Goal: Check status: Check status

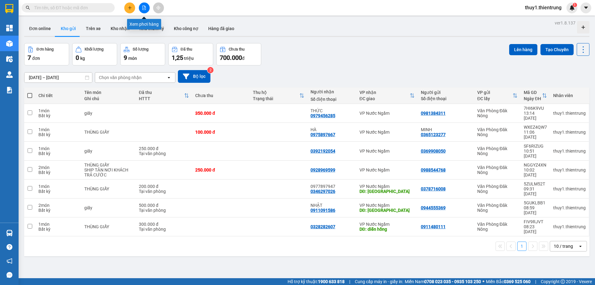
drag, startPoint x: 145, startPoint y: 10, endPoint x: 152, endPoint y: 16, distance: 10.1
click at [145, 9] on icon "file-add" at bounding box center [144, 8] width 4 height 4
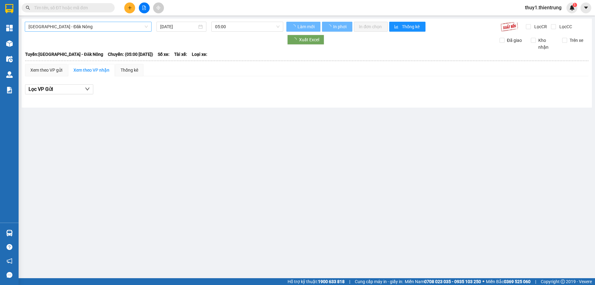
click at [111, 25] on span "[GEOGRAPHIC_DATA] - Đăk Nông" at bounding box center [87, 26] width 119 height 9
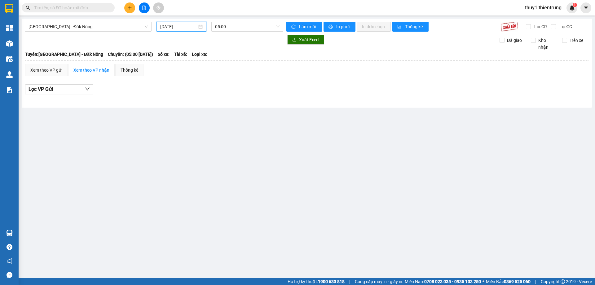
click at [185, 28] on input "[DATE]" at bounding box center [178, 26] width 37 height 7
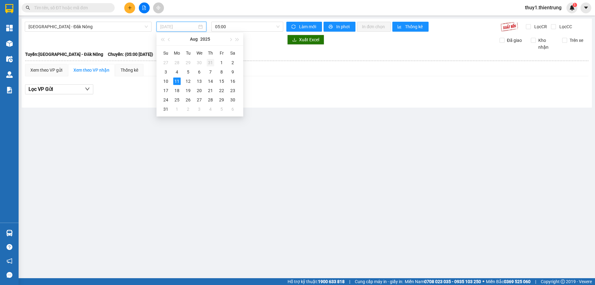
click at [212, 63] on div "31" at bounding box center [210, 62] width 7 height 7
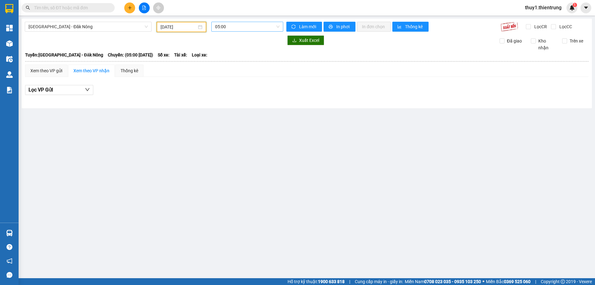
click at [243, 28] on span "05:00" at bounding box center [247, 26] width 64 height 9
click at [233, 56] on div "05:01 - 48B-004.80" at bounding box center [239, 58] width 48 height 7
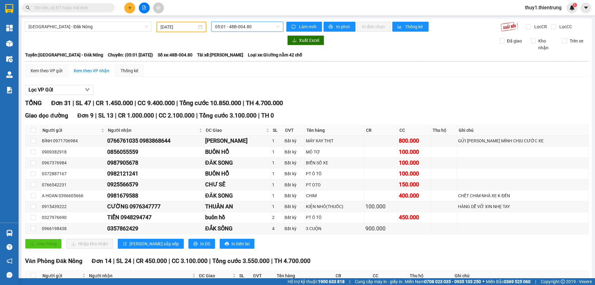
click at [171, 30] on input "[DATE]" at bounding box center [178, 27] width 36 height 7
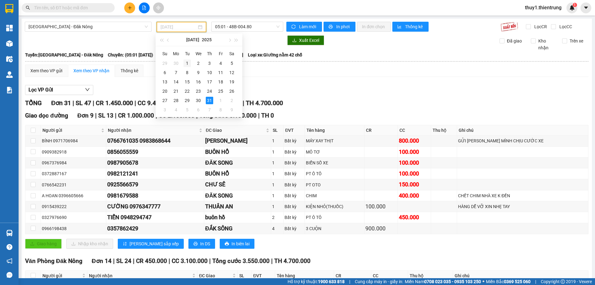
click at [188, 62] on div "1" at bounding box center [186, 62] width 7 height 7
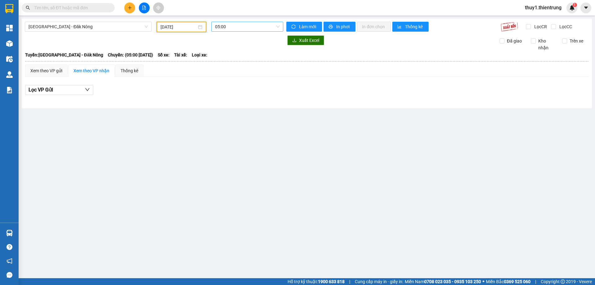
click at [232, 26] on span "05:00" at bounding box center [247, 26] width 64 height 9
click at [242, 59] on div "05:01 - 48F-002.31" at bounding box center [239, 58] width 48 height 7
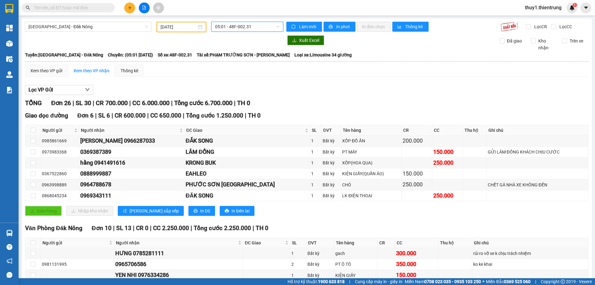
click at [229, 28] on span "05:01 - 48F-002.31" at bounding box center [247, 26] width 64 height 9
click at [169, 28] on input "[DATE]" at bounding box center [178, 27] width 36 height 7
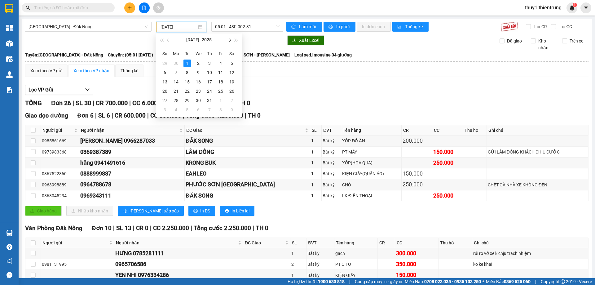
click at [228, 39] on button "button" at bounding box center [229, 39] width 7 height 12
click at [185, 25] on input "[DATE]" at bounding box center [178, 27] width 36 height 7
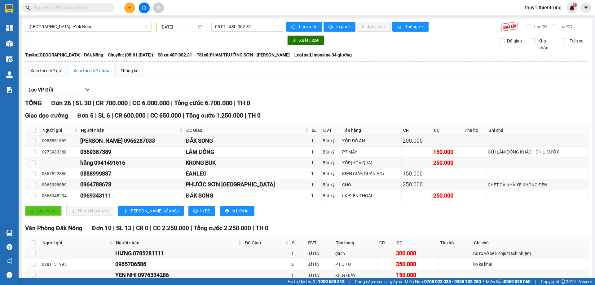
click at [255, 48] on div "Xuất Excel Đã giao Kho nhận Trên xe" at bounding box center [307, 43] width 564 height 16
click at [200, 29] on div "[DATE]" at bounding box center [181, 27] width 42 height 7
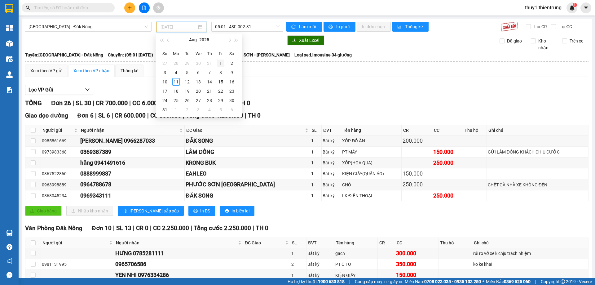
click at [219, 63] on div "1" at bounding box center [220, 62] width 7 height 7
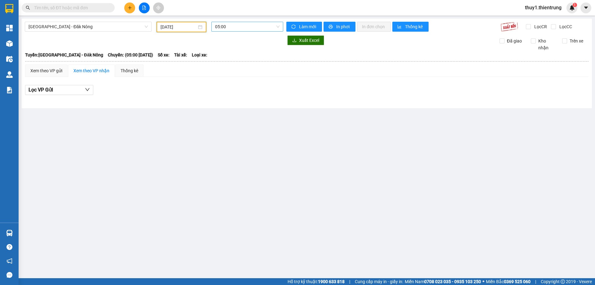
click at [223, 29] on span "05:00" at bounding box center [247, 26] width 64 height 9
click at [235, 60] on div "05:01 - 48H-030.08" at bounding box center [239, 58] width 48 height 7
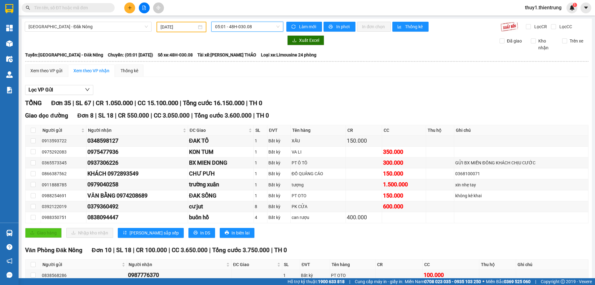
click at [172, 28] on input "[DATE]" at bounding box center [178, 27] width 36 height 7
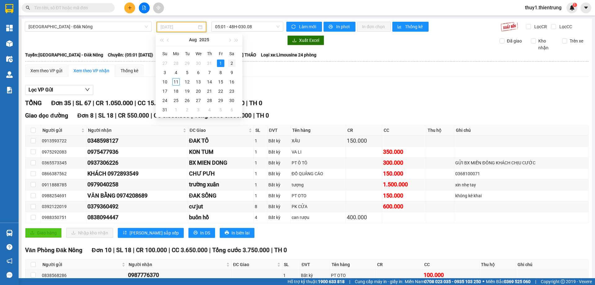
click at [230, 63] on div "2" at bounding box center [231, 62] width 7 height 7
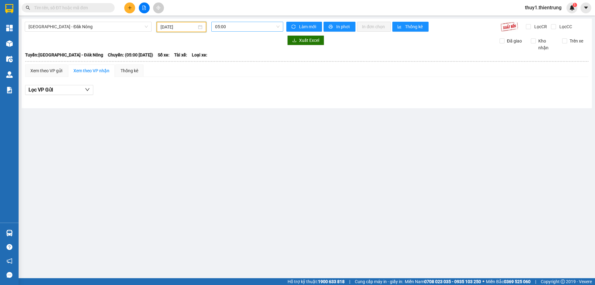
click at [241, 28] on span "05:00" at bounding box center [247, 26] width 64 height 9
click at [246, 61] on div "05:01 - 48F-001.45" at bounding box center [239, 58] width 48 height 7
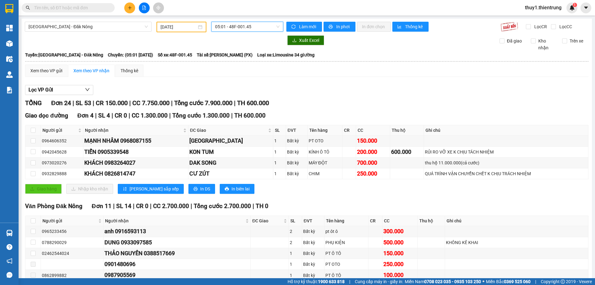
click at [170, 28] on input "[DATE]" at bounding box center [178, 27] width 36 height 7
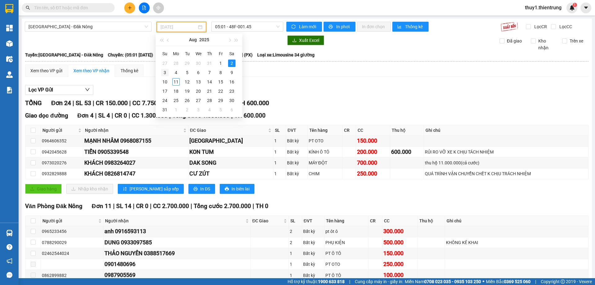
click at [164, 72] on div "3" at bounding box center [164, 72] width 7 height 7
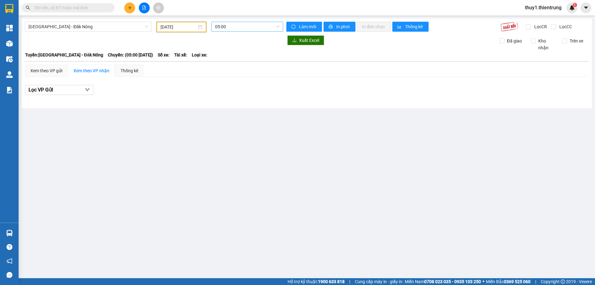
click at [237, 29] on span "05:00" at bounding box center [247, 26] width 64 height 9
click at [238, 58] on div "05:01 - 48B-004.80" at bounding box center [239, 58] width 48 height 7
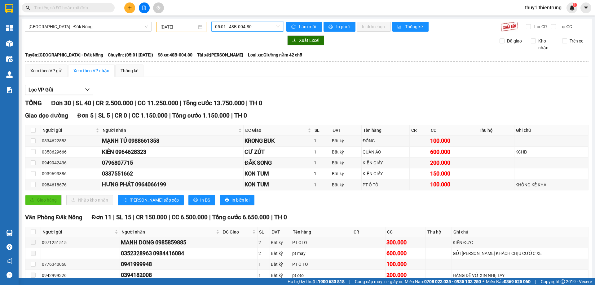
drag, startPoint x: 174, startPoint y: 27, endPoint x: 174, endPoint y: 35, distance: 8.1
click at [174, 27] on input "[DATE]" at bounding box center [178, 27] width 36 height 7
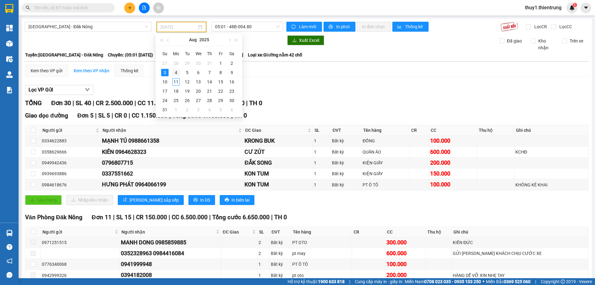
click at [177, 72] on div "4" at bounding box center [175, 72] width 7 height 7
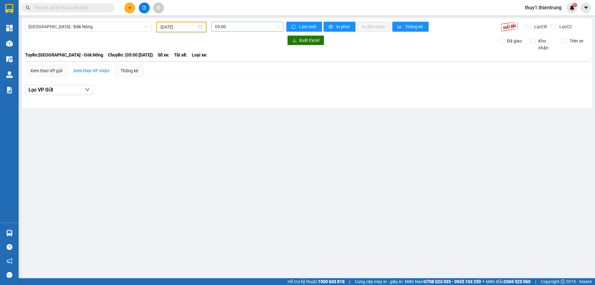
click at [240, 24] on span "05:00" at bounding box center [247, 26] width 64 height 9
click at [240, 59] on div "05:01 - 48B-004.80" at bounding box center [239, 58] width 48 height 7
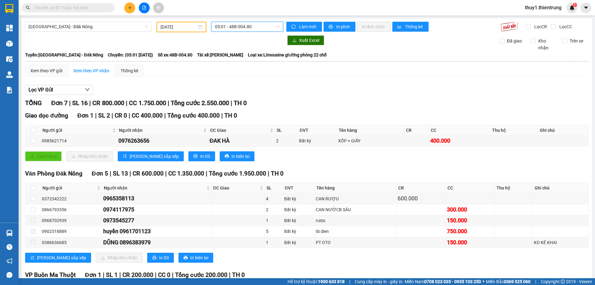
click at [174, 28] on input "[DATE]" at bounding box center [178, 27] width 36 height 7
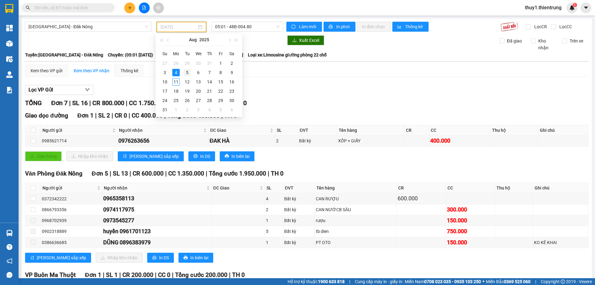
click at [190, 71] on div "5" at bounding box center [186, 72] width 7 height 7
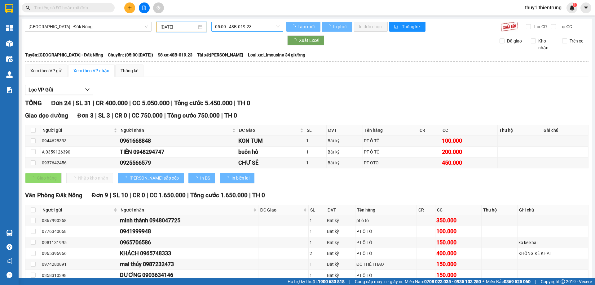
click at [253, 24] on span "05:00 - 48B-019.23" at bounding box center [247, 26] width 64 height 9
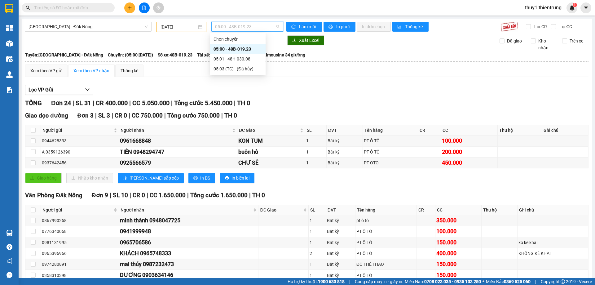
click at [240, 50] on div "05:00 - 48B-019.23" at bounding box center [237, 49] width 48 height 7
click at [253, 28] on span "05:00 - 48B-019.23" at bounding box center [247, 26] width 64 height 9
click at [246, 58] on div "05:01 - 48H-030.08" at bounding box center [237, 58] width 48 height 7
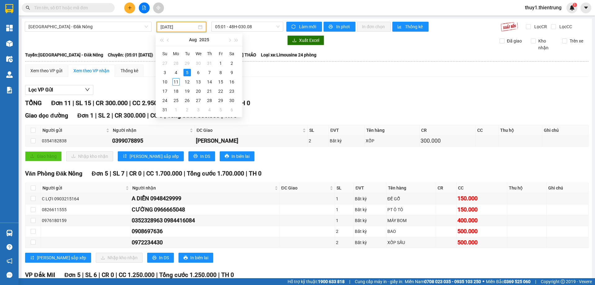
click at [169, 25] on input "[DATE]" at bounding box center [178, 27] width 36 height 7
click at [197, 72] on div "6" at bounding box center [197, 72] width 7 height 7
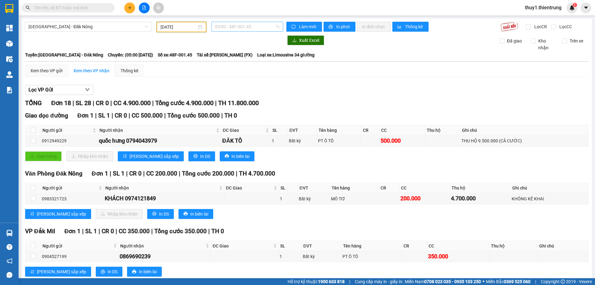
click at [231, 26] on span "05:00 - 48F-001.45" at bounding box center [247, 26] width 64 height 9
click at [231, 55] on div "05:01 - 48F-002.31" at bounding box center [237, 58] width 48 height 7
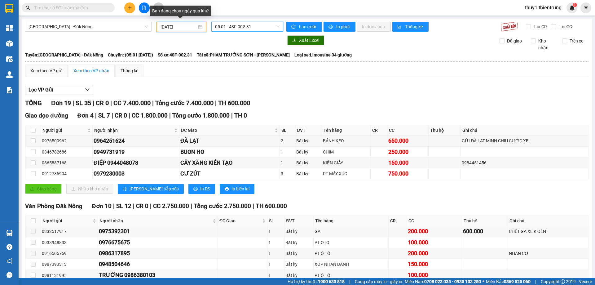
click at [175, 25] on input "[DATE]" at bounding box center [178, 27] width 36 height 7
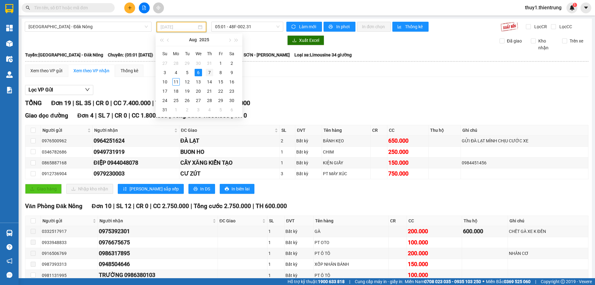
click at [211, 73] on div "7" at bounding box center [209, 72] width 7 height 7
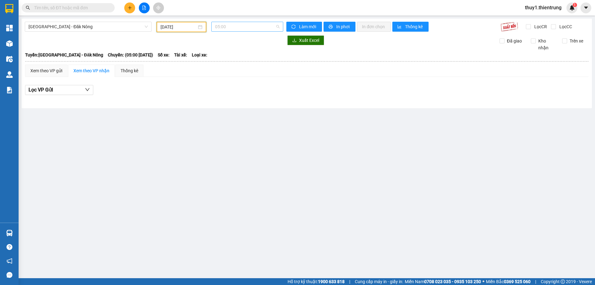
click at [241, 24] on span "05:00" at bounding box center [247, 26] width 64 height 9
click at [245, 59] on div "05:01 - 48H-026.21" at bounding box center [239, 58] width 48 height 7
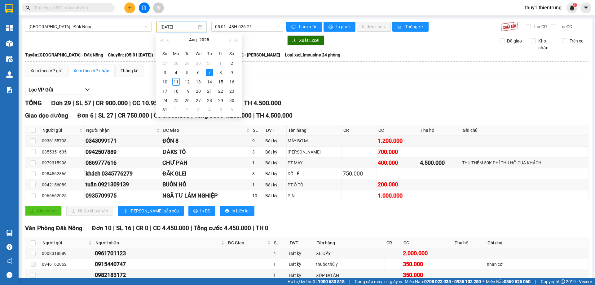
click at [178, 27] on input "[DATE]" at bounding box center [178, 27] width 36 height 7
click at [223, 72] on div "8" at bounding box center [220, 72] width 7 height 7
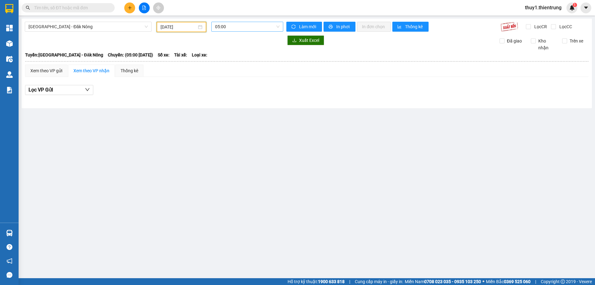
click at [243, 25] on span "05:00" at bounding box center [247, 26] width 64 height 9
click at [245, 61] on div "05:01 - 48B-004.80" at bounding box center [239, 58] width 48 height 7
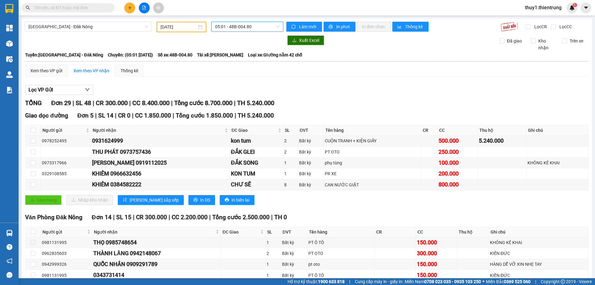
click at [175, 27] on input "[DATE]" at bounding box center [178, 27] width 36 height 7
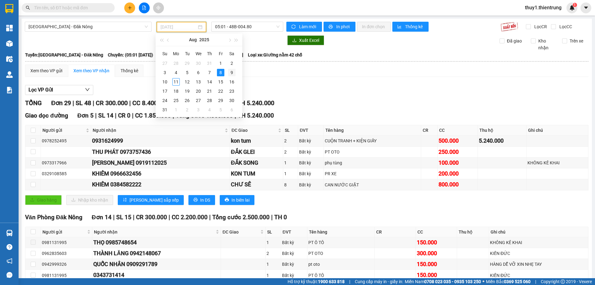
click at [234, 73] on div "9" at bounding box center [231, 72] width 7 height 7
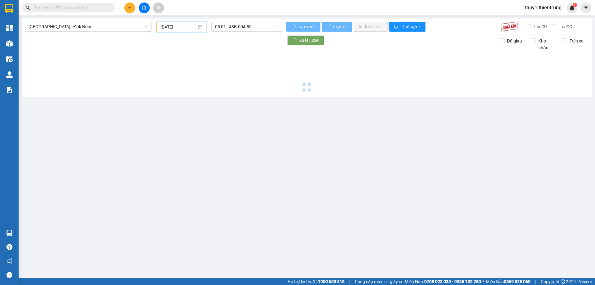
type input "[DATE]"
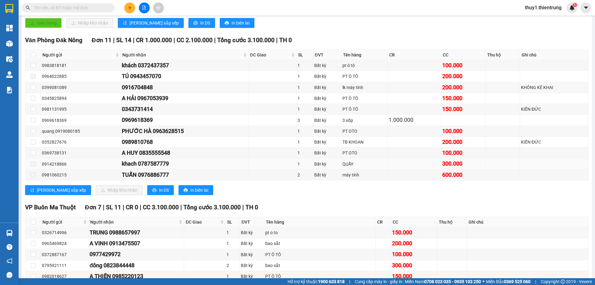
scroll to position [212, 0]
